Goal: Find specific page/section: Find specific page/section

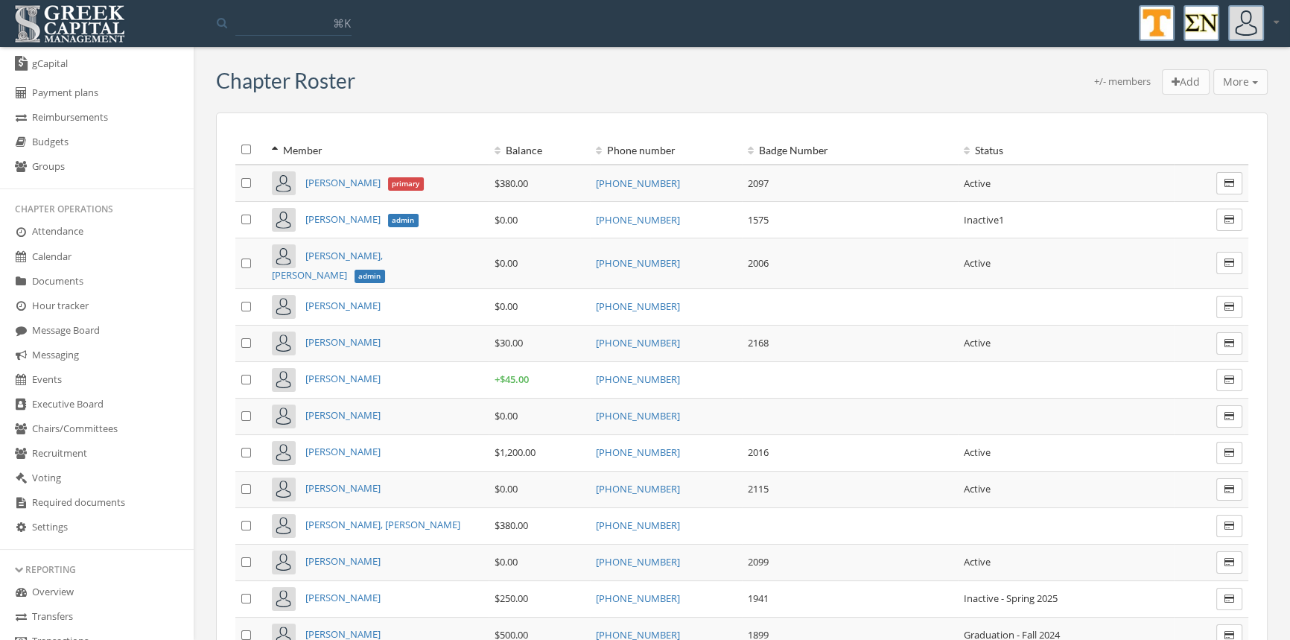
scroll to position [191, 0]
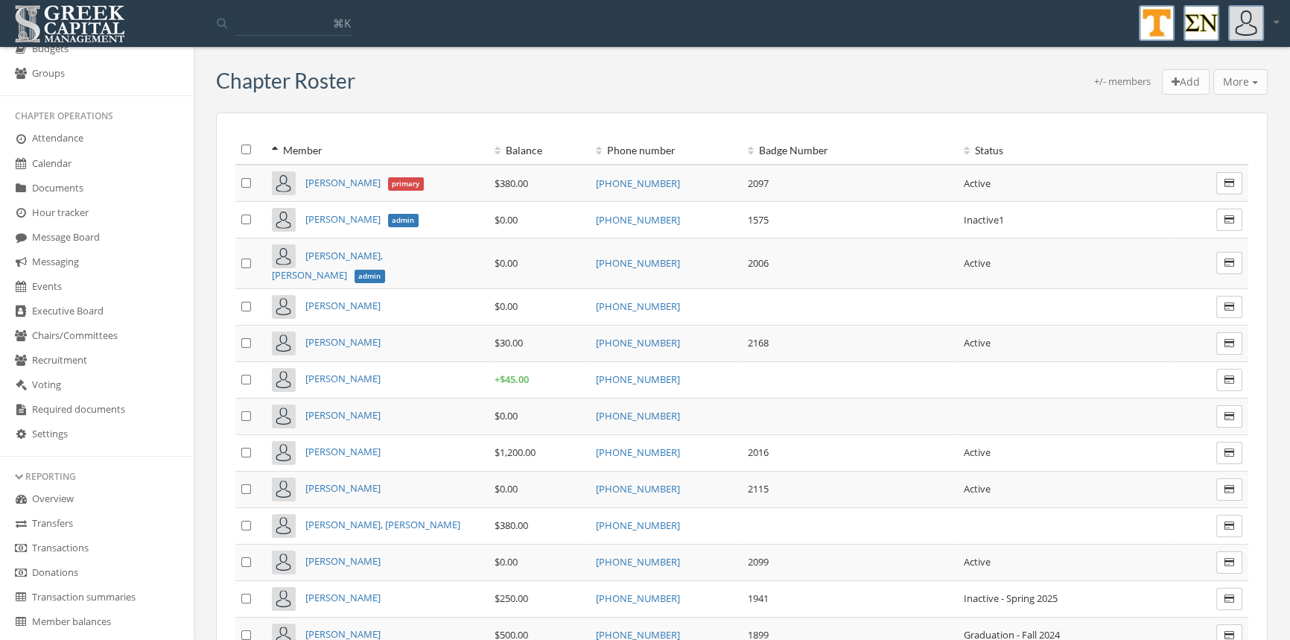
click at [60, 545] on link "Transactions" at bounding box center [97, 548] width 194 height 25
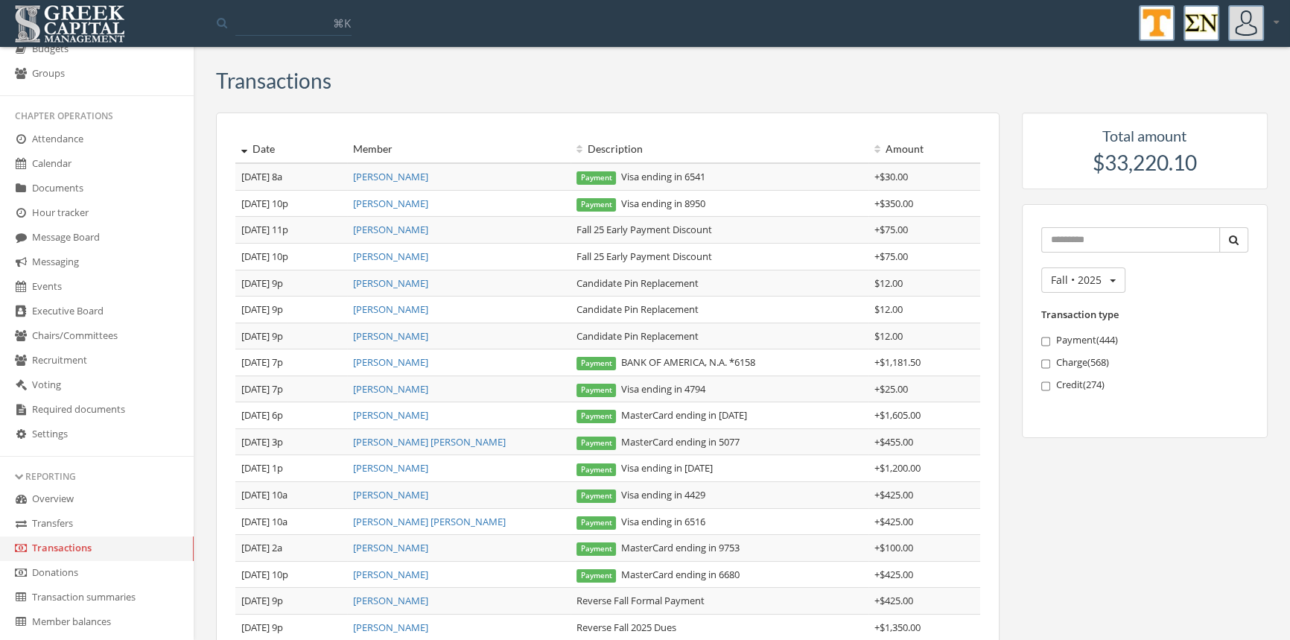
click at [80, 542] on link "Transactions" at bounding box center [97, 548] width 194 height 25
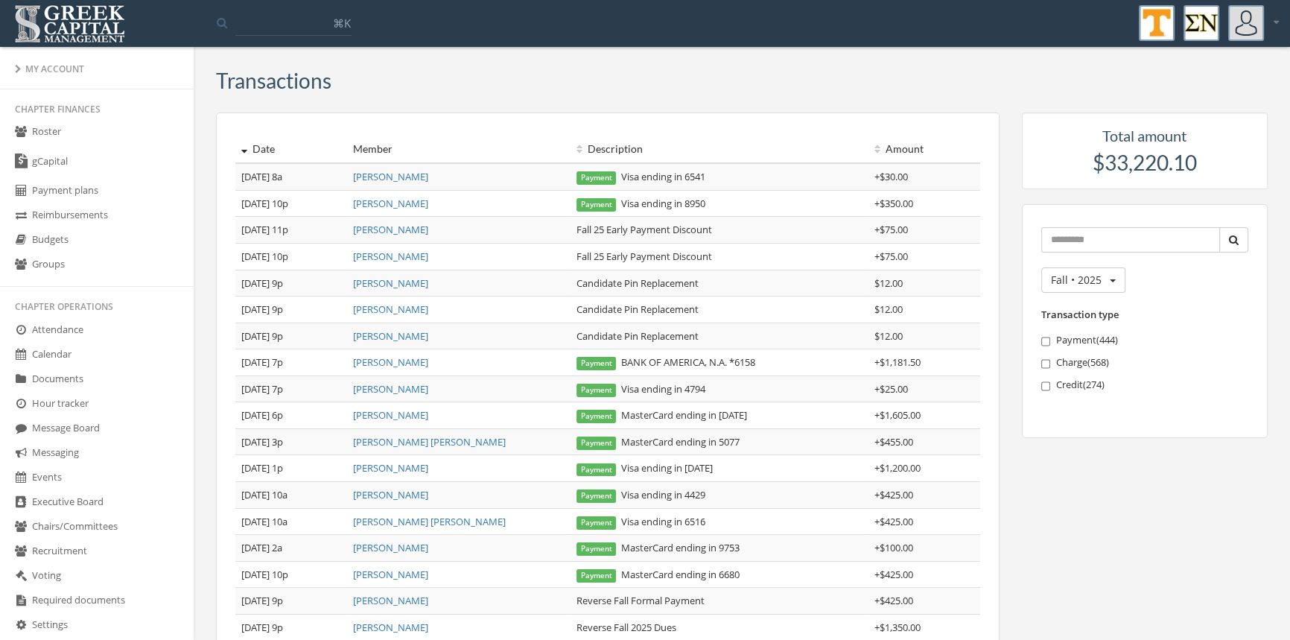
click at [50, 127] on link "Roster" at bounding box center [97, 132] width 194 height 25
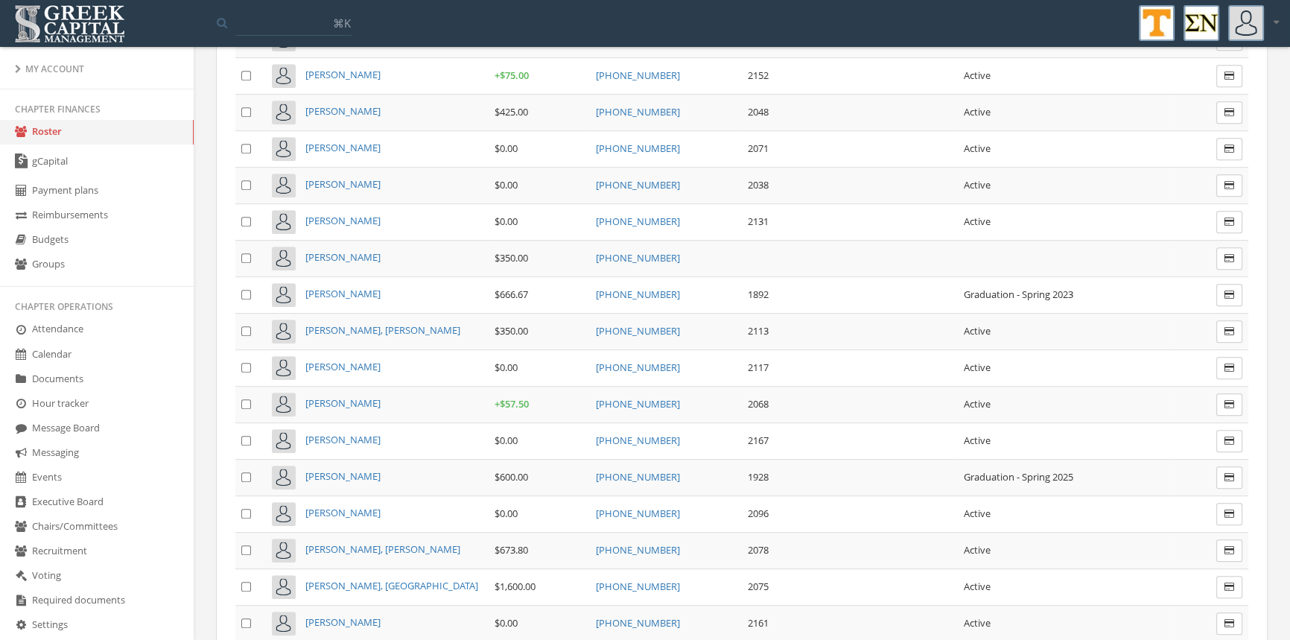
scroll to position [7979, 0]
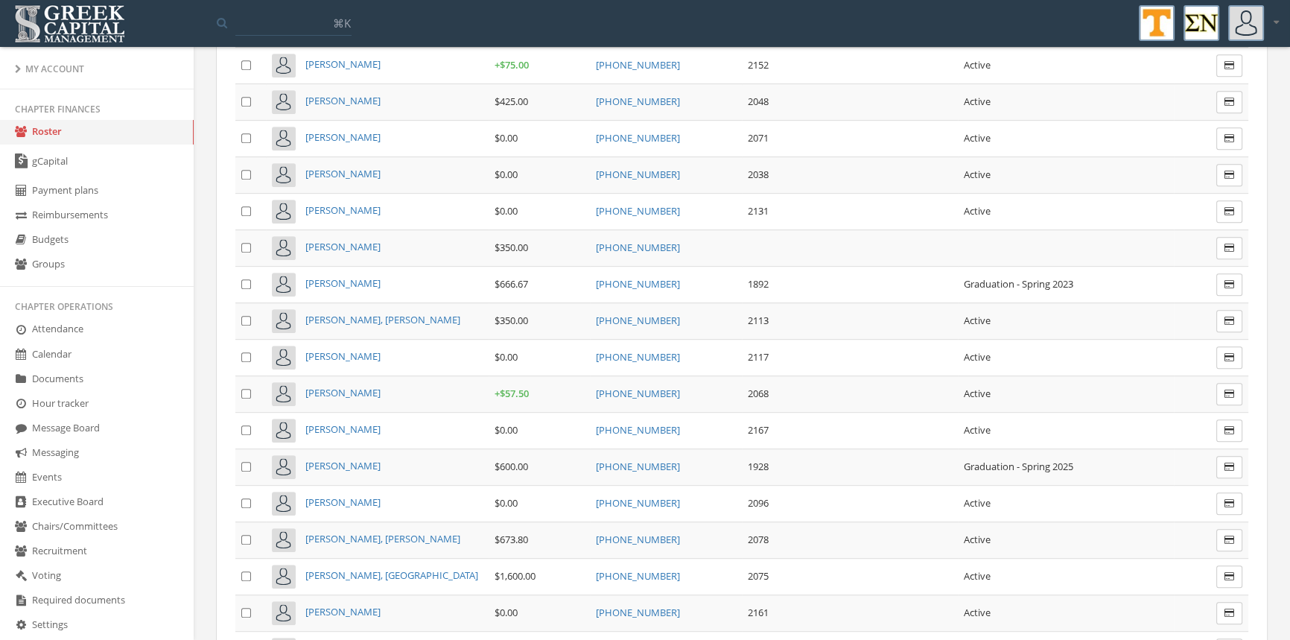
click at [372, 386] on span "[PERSON_NAME]" at bounding box center [342, 392] width 75 height 13
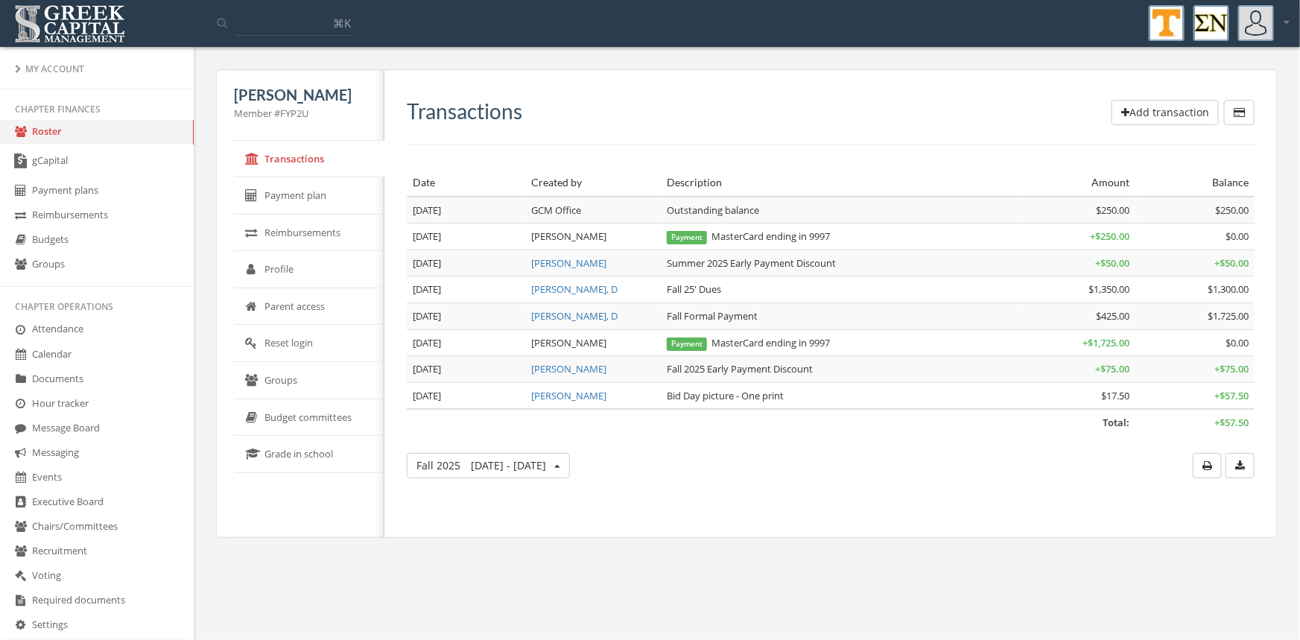
click at [53, 130] on link "Roster" at bounding box center [97, 132] width 194 height 25
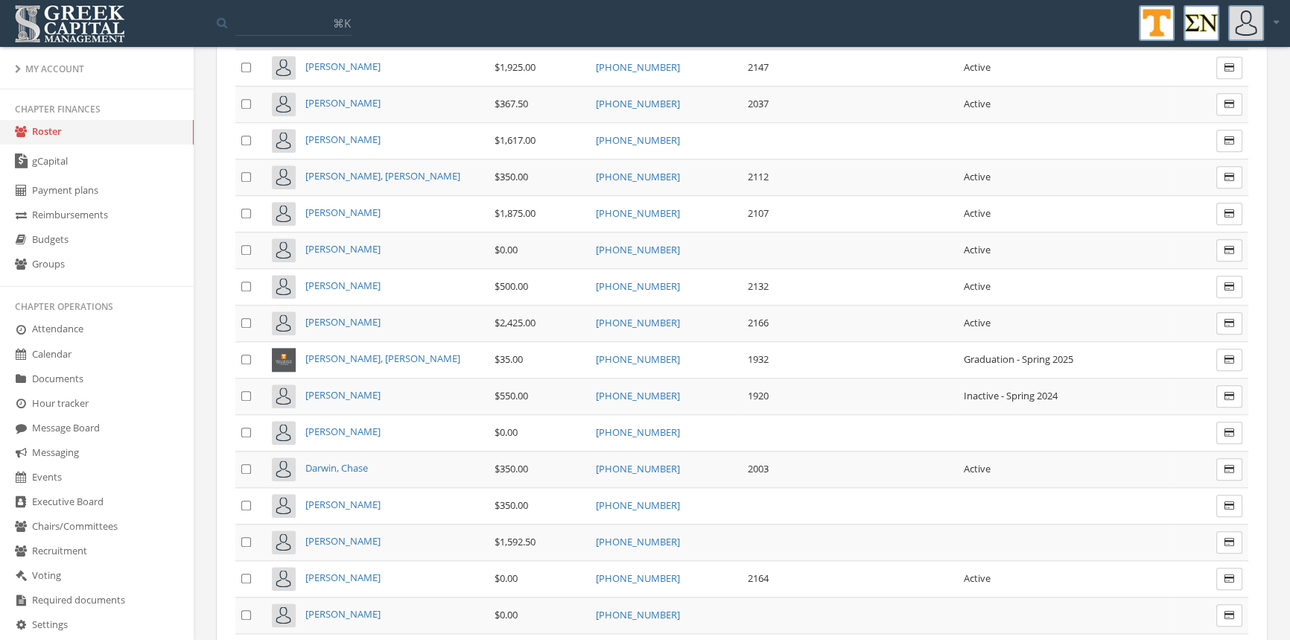
scroll to position [1984, 0]
